Goal: Task Accomplishment & Management: Complete application form

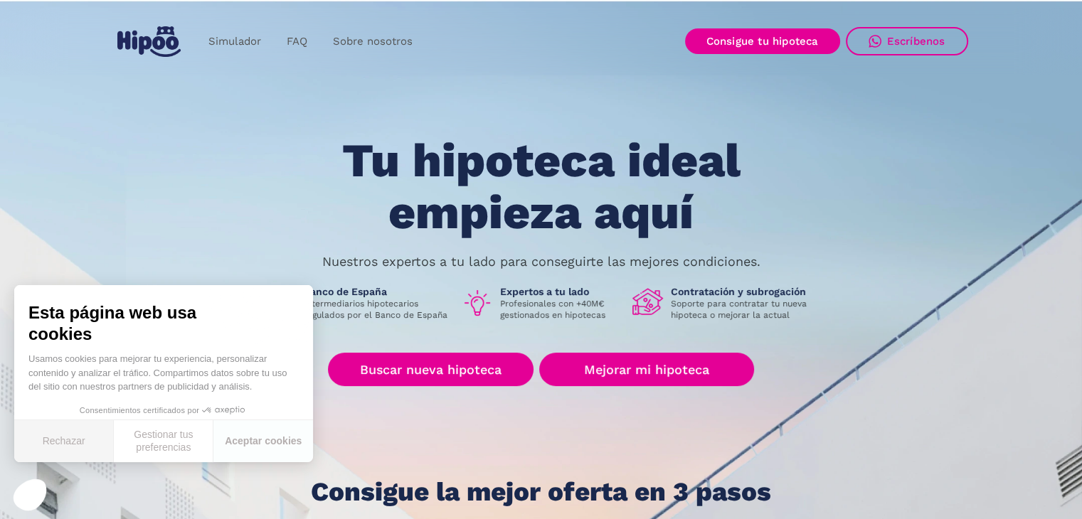
drag, startPoint x: 87, startPoint y: 432, endPoint x: 117, endPoint y: 426, distance: 29.7
click at [87, 432] on button "Rechazar" at bounding box center [64, 441] width 100 height 42
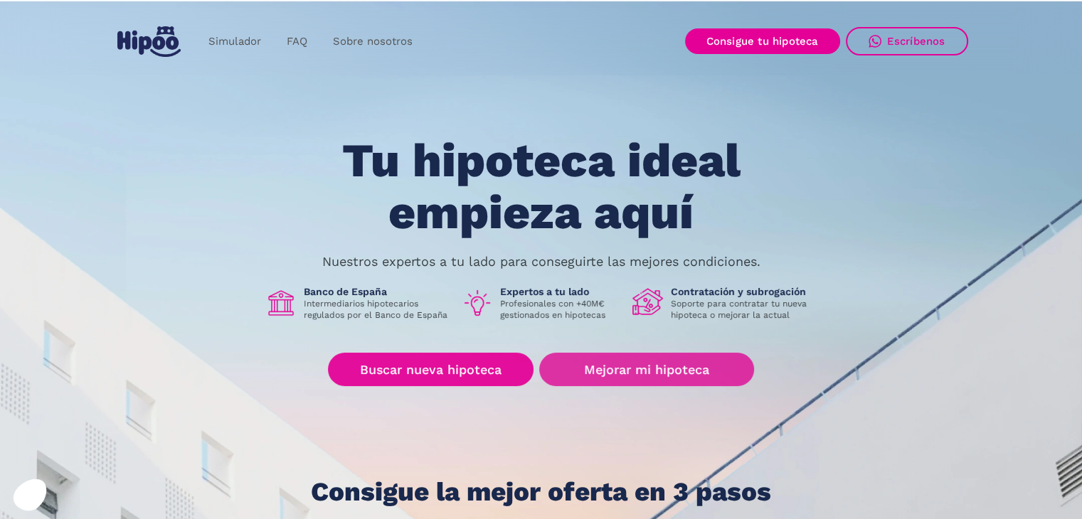
click at [620, 371] on link "Mejorar mi hipoteca" at bounding box center [646, 369] width 214 height 33
click at [621, 371] on link "Mejorar mi hipoteca" at bounding box center [646, 369] width 214 height 33
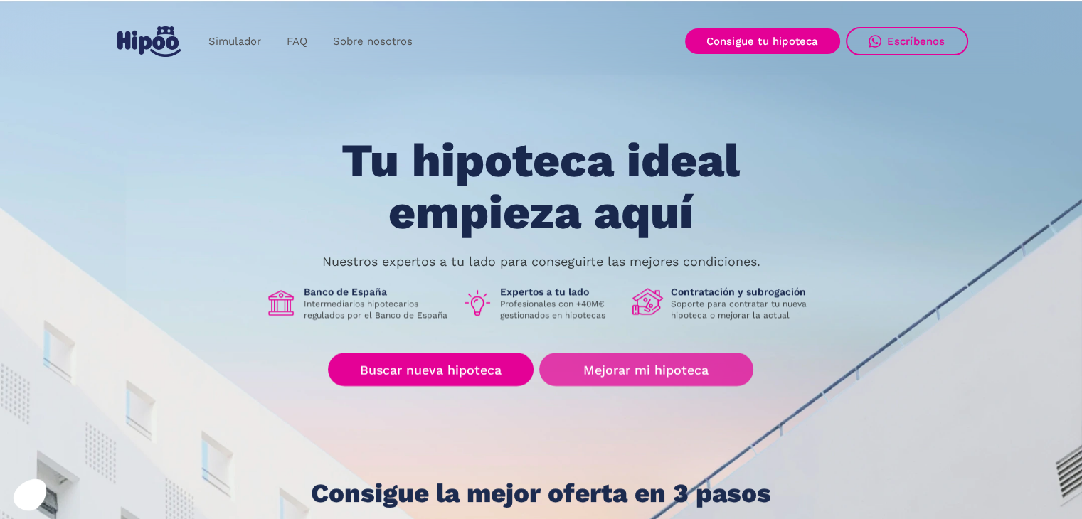
click at [659, 368] on link "Mejorar mi hipoteca" at bounding box center [646, 369] width 214 height 33
